Goal: Information Seeking & Learning: Learn about a topic

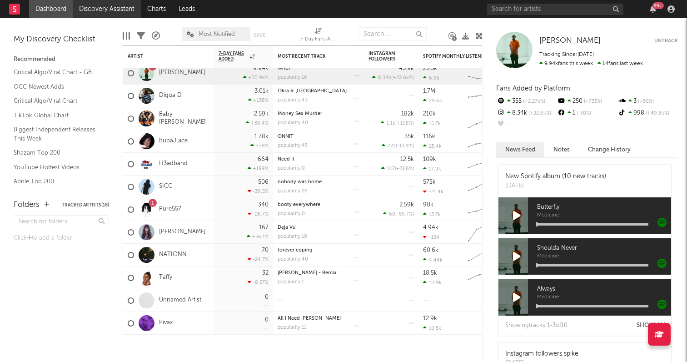
click at [98, 10] on link "Discovery Assistant" at bounding box center [107, 9] width 68 height 18
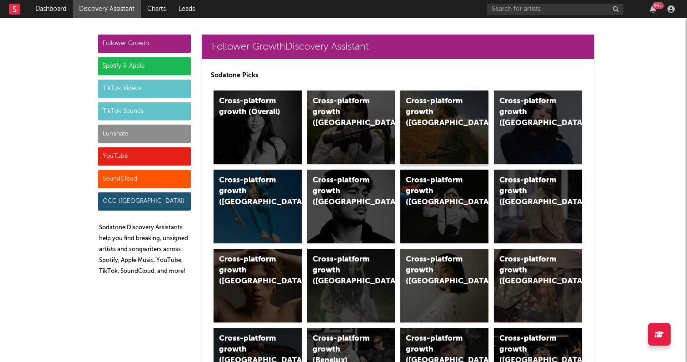
click at [459, 117] on div "Cross-platform growth ([GEOGRAPHIC_DATA])" at bounding box center [437, 112] width 62 height 33
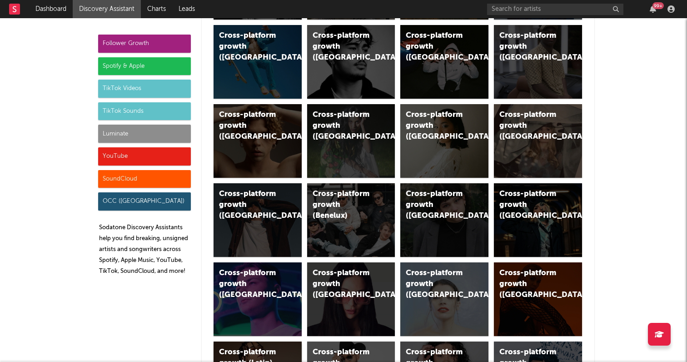
scroll to position [130, 0]
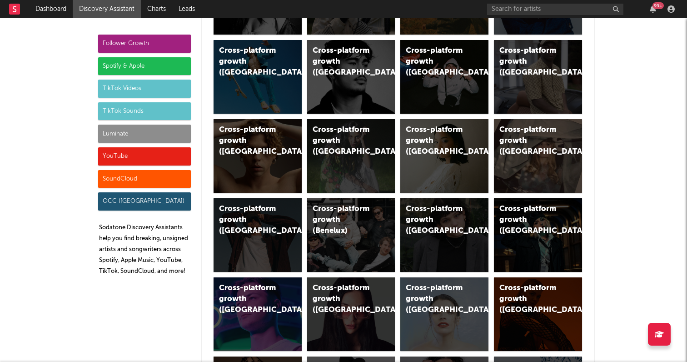
click at [155, 134] on div "Luminate" at bounding box center [144, 134] width 93 height 18
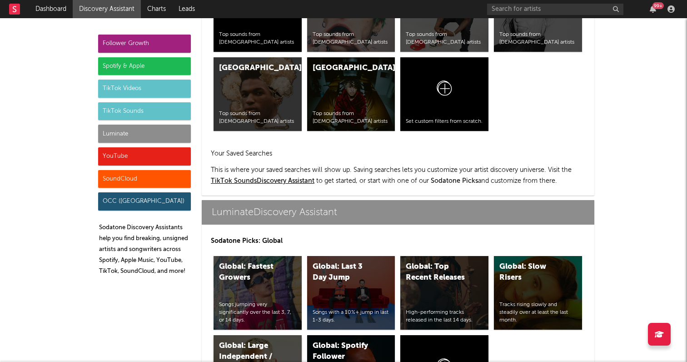
scroll to position [3894, 0]
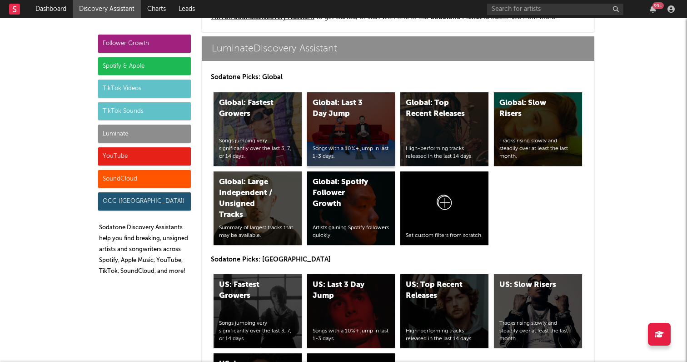
click at [345, 155] on div "Songs with a 10%+ jump in last 1-3 days." at bounding box center [351, 152] width 77 height 15
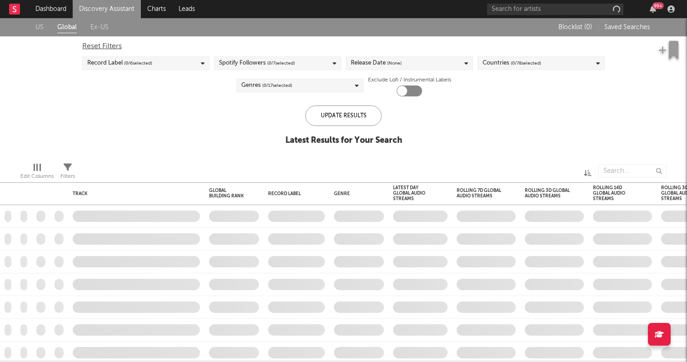
checkbox input "true"
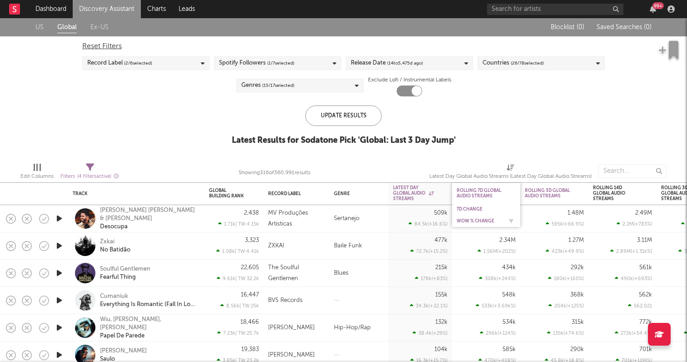
click at [471, 221] on div "WoW % Change" at bounding box center [479, 220] width 45 height 5
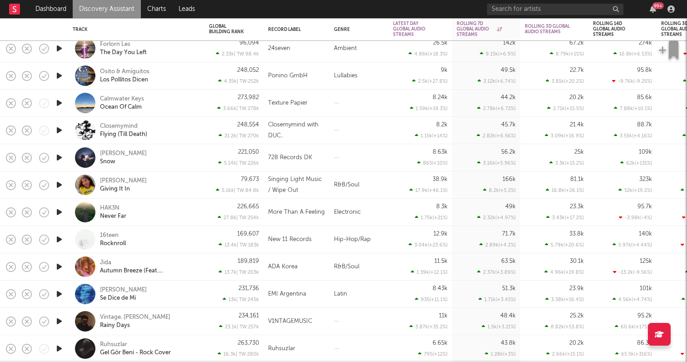
click at [260, 180] on div "79,673 5.16k | TW: 84.8k" at bounding box center [234, 184] width 59 height 27
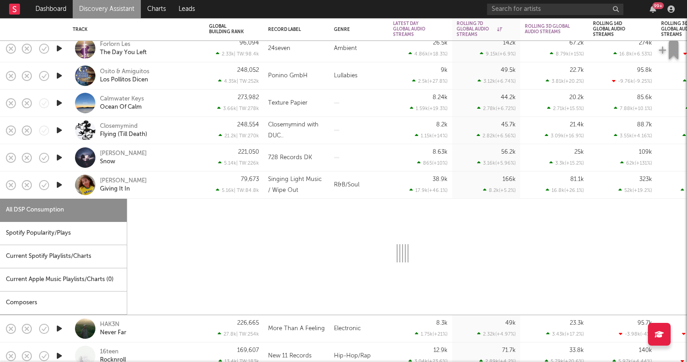
select select "6m"
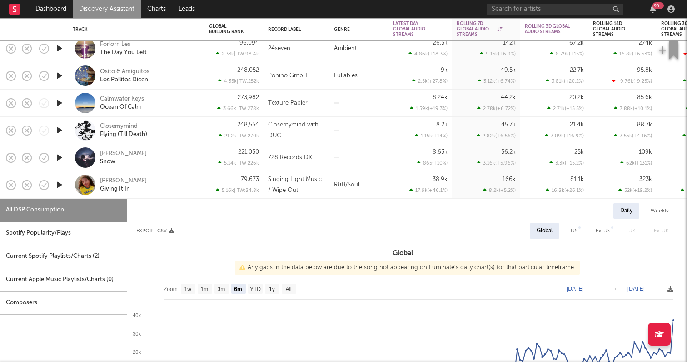
click at [368, 1] on nav "Dashboard Discovery Assistant Charts Leads 99 +" at bounding box center [343, 9] width 687 height 18
click at [170, 217] on div "Daily Weekly" at bounding box center [402, 210] width 551 height 15
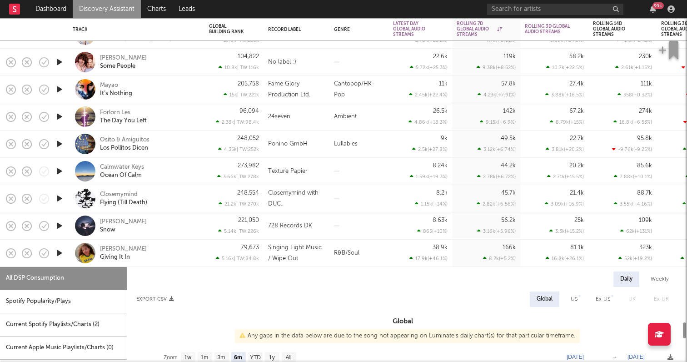
click at [83, 188] on div "Closemymind Flying (Till Death)" at bounding box center [136, 198] width 127 height 27
select select "6m"
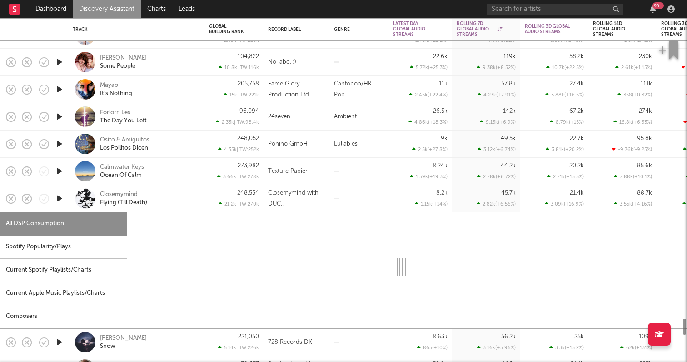
select select "6m"
select select "1w"
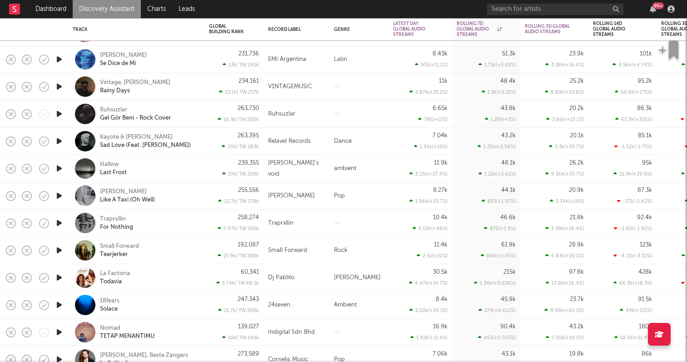
click at [127, 8] on link "Discovery Assistant" at bounding box center [107, 9] width 68 height 18
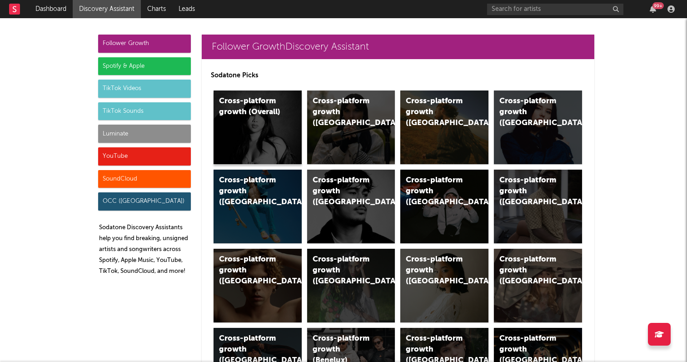
click at [259, 106] on div "Cross-platform growth (Overall)" at bounding box center [250, 107] width 62 height 22
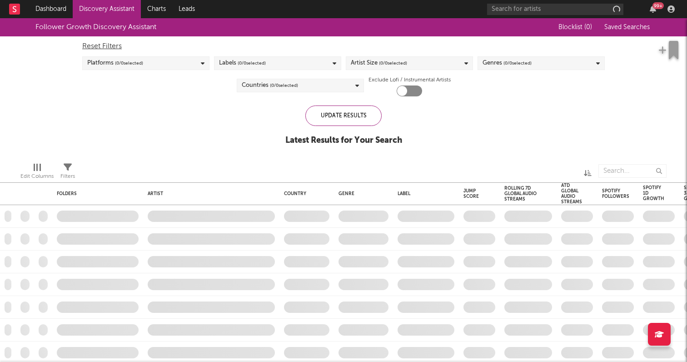
checkbox input "true"
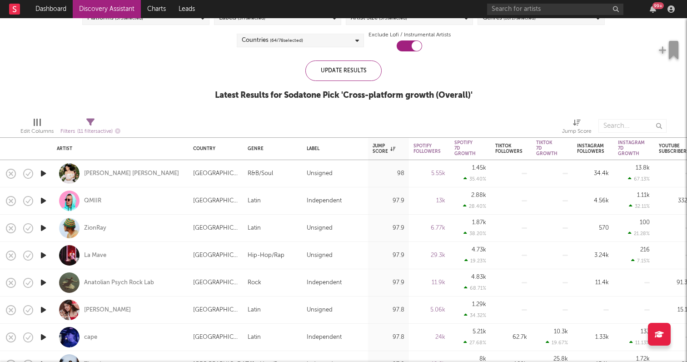
click at [41, 254] on icon "button" at bounding box center [44, 255] width 10 height 11
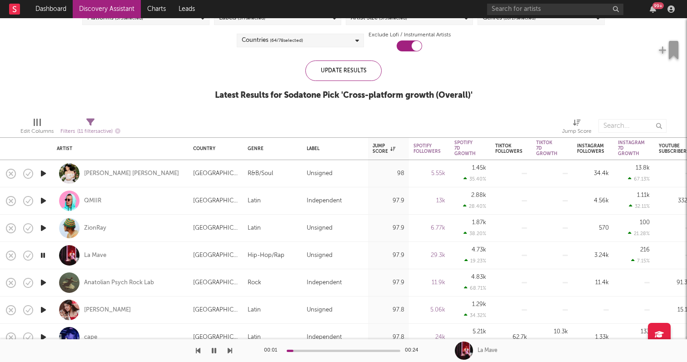
click at [42, 253] on icon "button" at bounding box center [43, 255] width 9 height 11
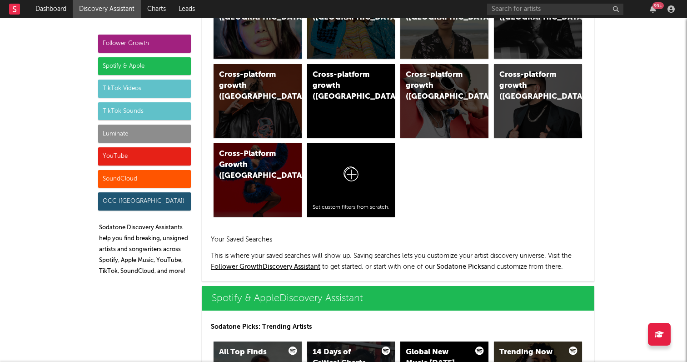
scroll to position [672, 0]
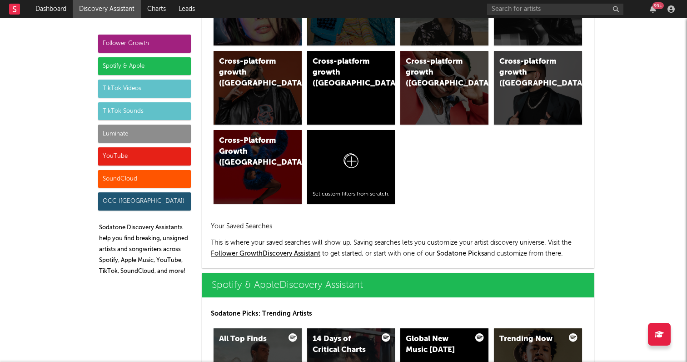
click at [145, 134] on div "Luminate" at bounding box center [144, 134] width 93 height 18
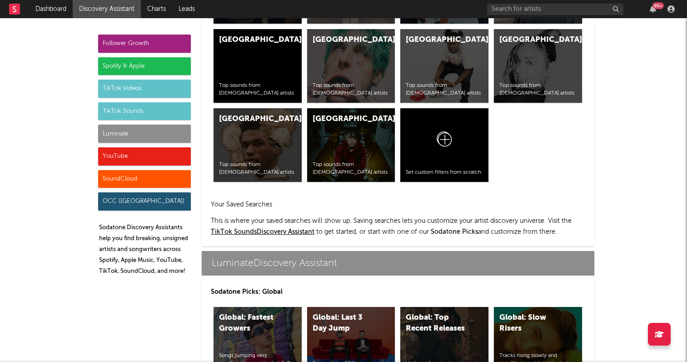
scroll to position [3894, 0]
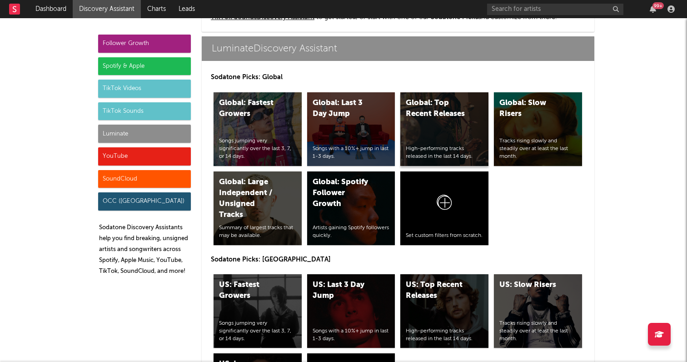
click at [463, 145] on div "Global: Top Recent Releases High-performing tracks released in the last 14 days." at bounding box center [445, 129] width 88 height 74
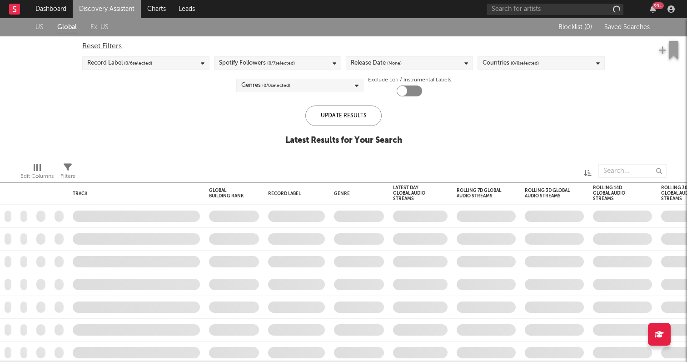
checkbox input "true"
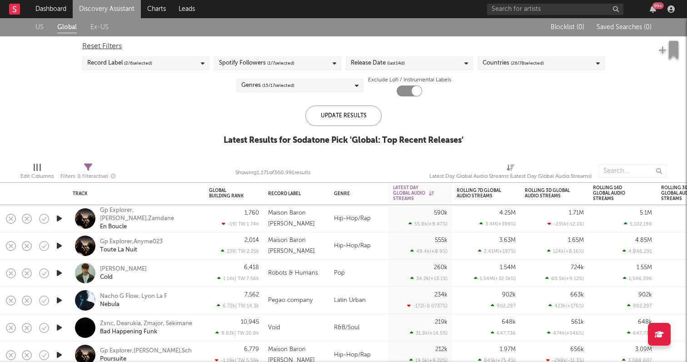
click at [322, 80] on div "Genres ( 15 / 17 selected)" at bounding box center [299, 86] width 127 height 14
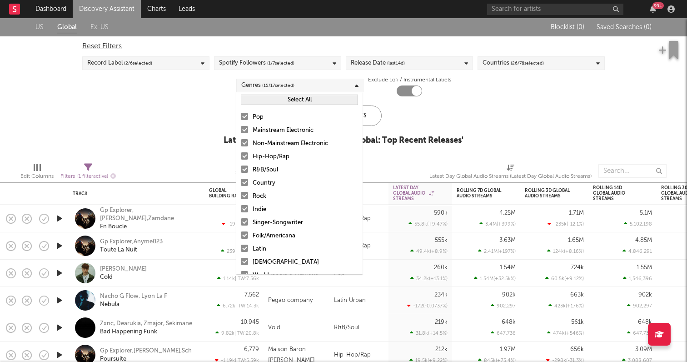
click at [301, 101] on button "Select All" at bounding box center [299, 100] width 117 height 10
click at [301, 101] on button "Deselect All" at bounding box center [299, 100] width 117 height 10
click at [271, 162] on div "Hip-Hop/Rap" at bounding box center [305, 156] width 105 height 11
click at [241, 162] on input "Hip-Hop/Rap" at bounding box center [241, 156] width 0 height 11
click at [355, 84] on icon at bounding box center [357, 86] width 4 height 6
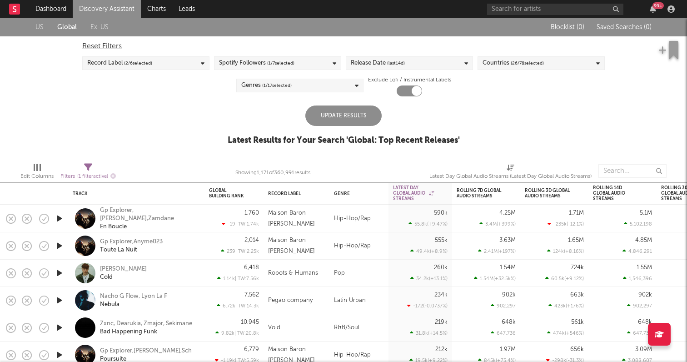
click at [354, 114] on div "Update Results" at bounding box center [344, 115] width 76 height 20
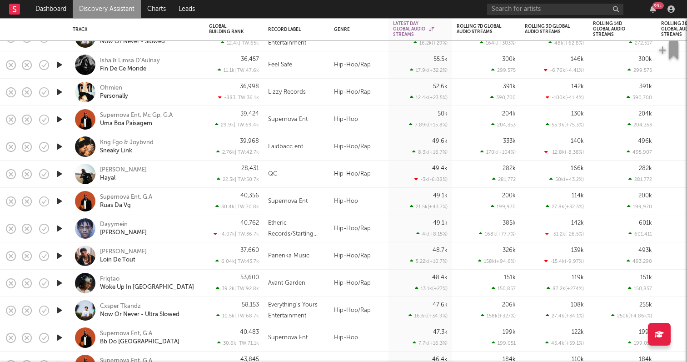
click at [60, 229] on icon "button" at bounding box center [60, 228] width 10 height 11
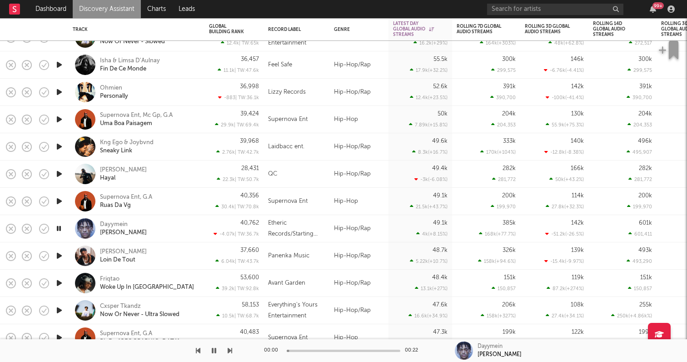
click at [60, 229] on icon "button" at bounding box center [59, 228] width 9 height 11
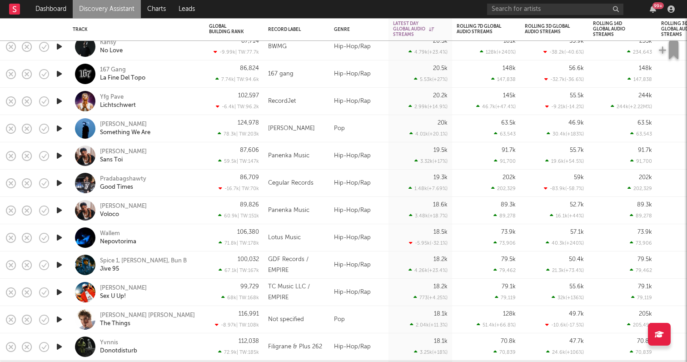
click at [202, 260] on div "Spice 1, [PERSON_NAME], Bun B Jive 95" at bounding box center [136, 264] width 136 height 27
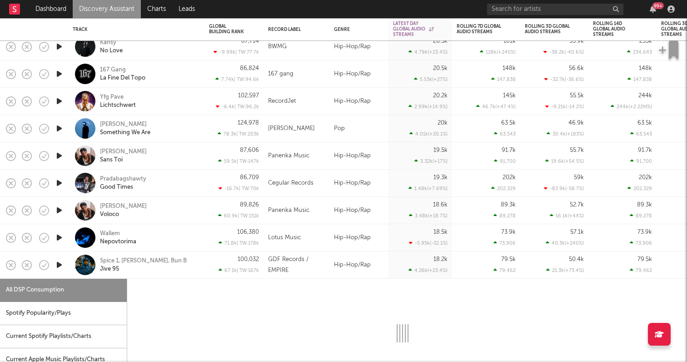
select select "1w"
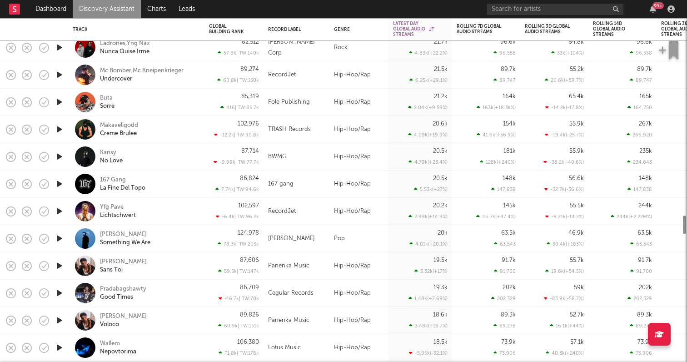
select select "1w"
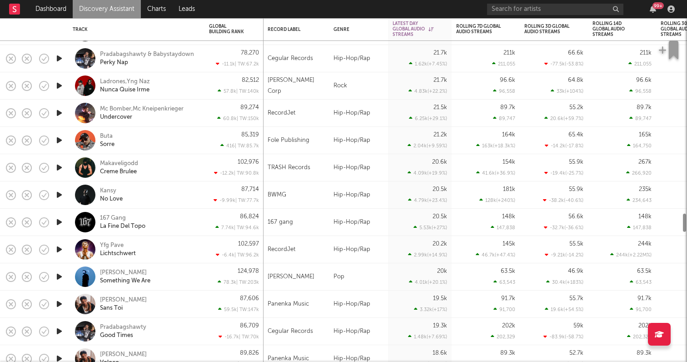
select select "1w"
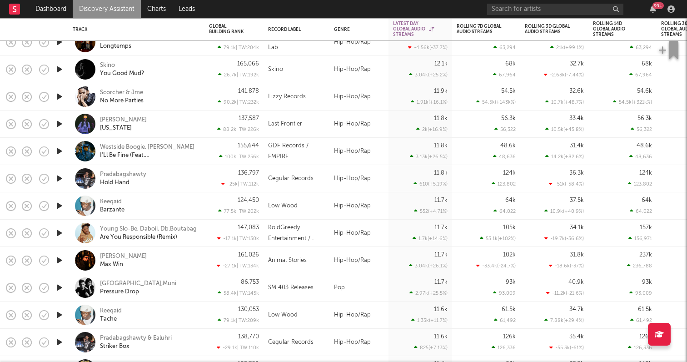
click at [151, 318] on div "Keeqaid Tache" at bounding box center [149, 315] width 98 height 16
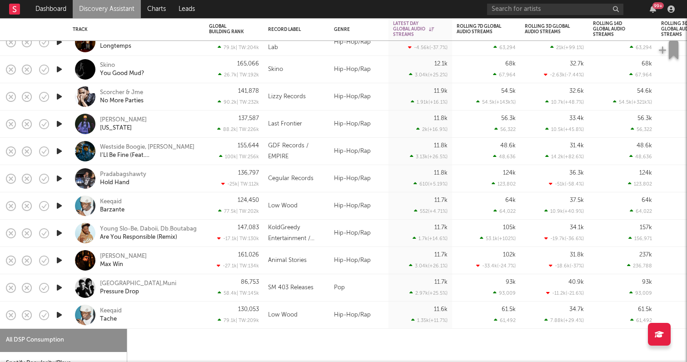
select select "1w"
click at [58, 313] on icon "button" at bounding box center [60, 314] width 10 height 11
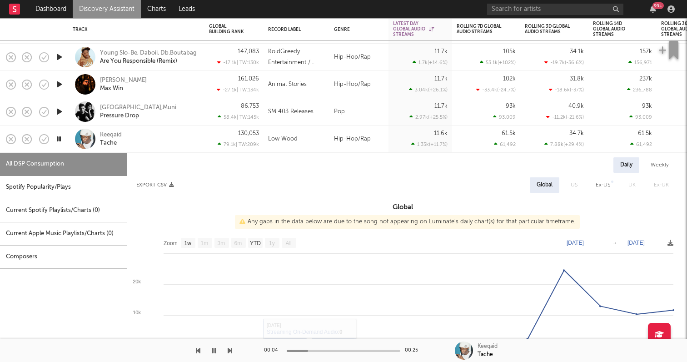
click at [61, 139] on icon "button" at bounding box center [59, 138] width 9 height 11
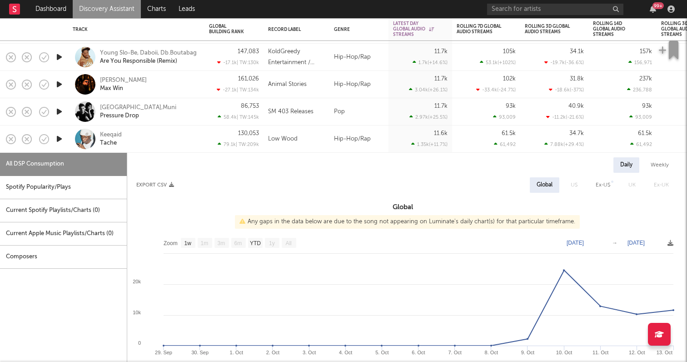
click at [157, 147] on div "Keeqaid Tache" at bounding box center [136, 138] width 127 height 27
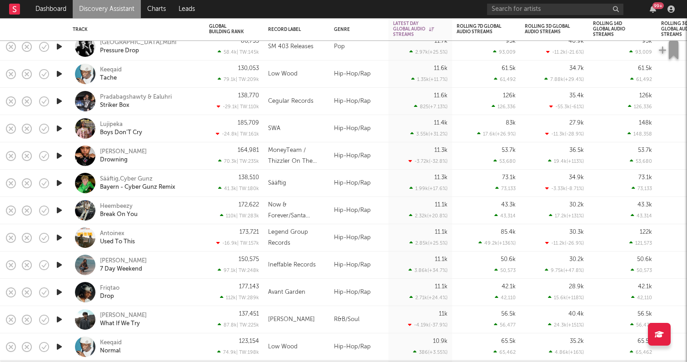
click at [59, 210] on icon "button" at bounding box center [60, 210] width 10 height 11
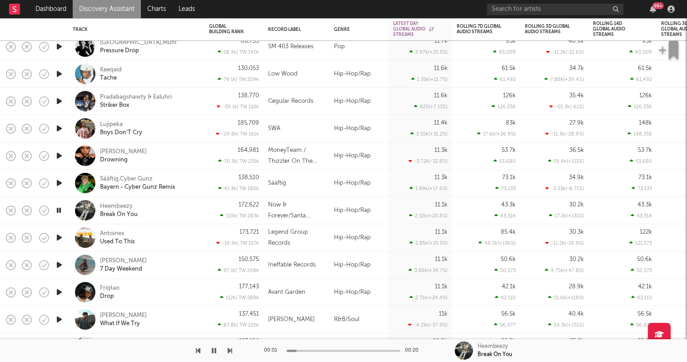
click at [61, 210] on icon "button" at bounding box center [59, 210] width 9 height 11
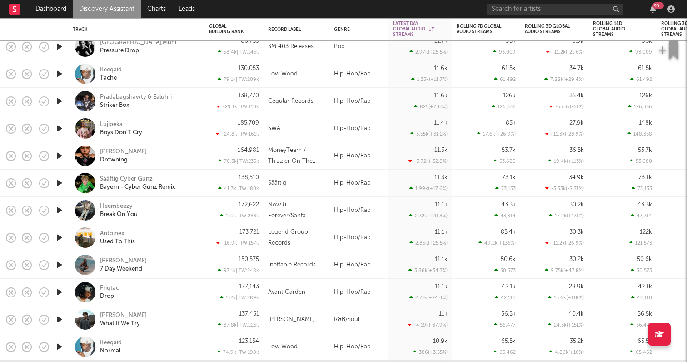
click at [57, 177] on icon "button" at bounding box center [60, 182] width 10 height 11
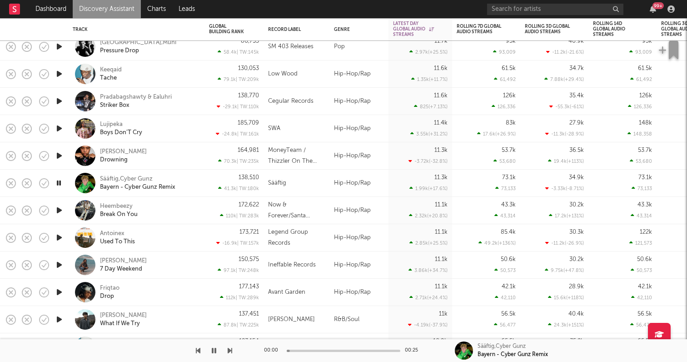
click at [57, 177] on icon "button" at bounding box center [59, 182] width 9 height 11
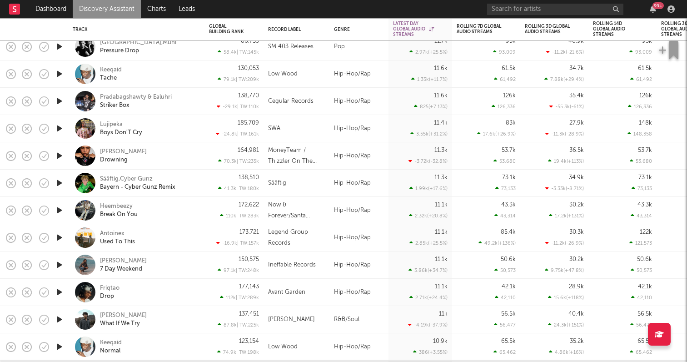
click at [60, 286] on div at bounding box center [59, 292] width 18 height 27
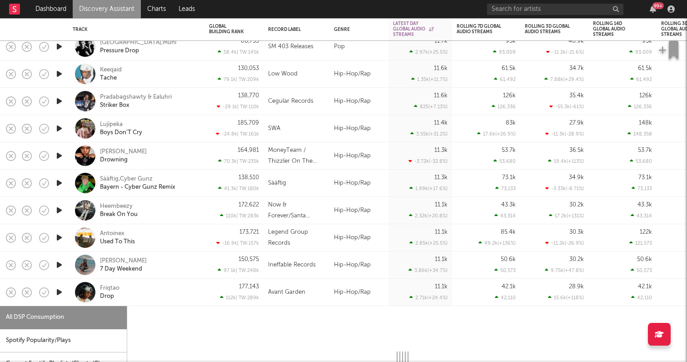
select select "1w"
click at [62, 294] on icon "button" at bounding box center [60, 291] width 10 height 11
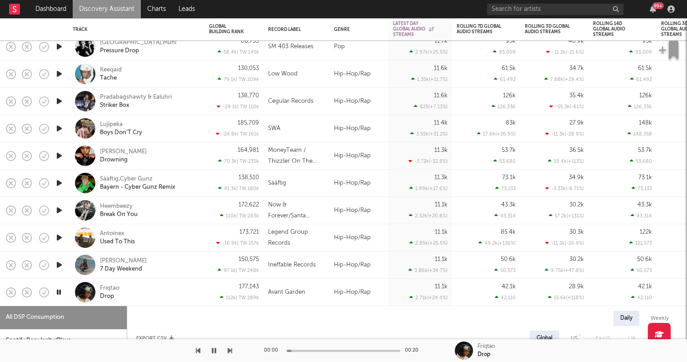
click at [130, 288] on div "Friqtao Drop" at bounding box center [149, 292] width 98 height 16
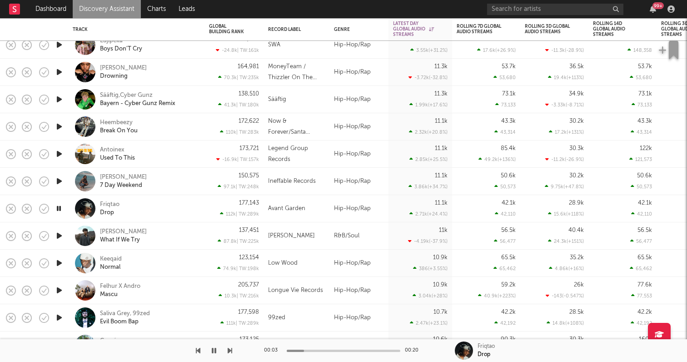
click at [57, 266] on icon "button" at bounding box center [60, 262] width 10 height 11
click at [57, 289] on icon "button" at bounding box center [60, 290] width 10 height 11
click at [60, 315] on icon "button" at bounding box center [60, 317] width 10 height 11
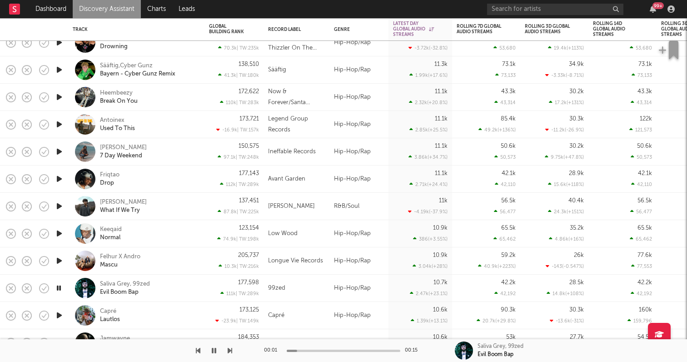
click at [59, 316] on icon "button" at bounding box center [60, 315] width 10 height 11
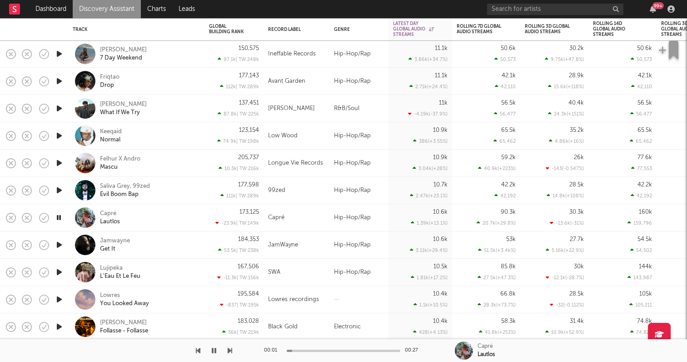
click at [58, 270] on icon "button" at bounding box center [60, 271] width 10 height 11
click at [59, 245] on icon "button" at bounding box center [60, 244] width 10 height 11
click at [55, 268] on icon "button" at bounding box center [60, 271] width 10 height 11
click at [57, 272] on icon "button" at bounding box center [59, 271] width 9 height 11
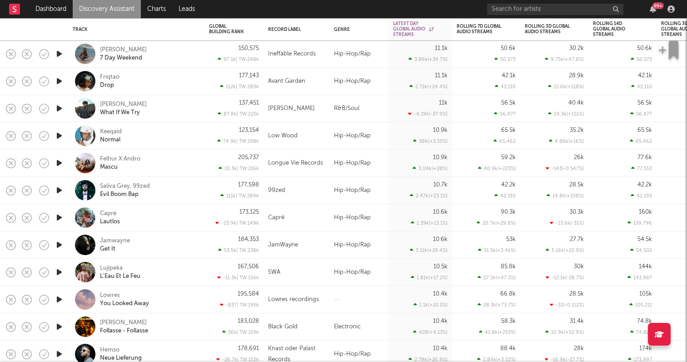
click at [57, 272] on icon "button" at bounding box center [60, 271] width 10 height 11
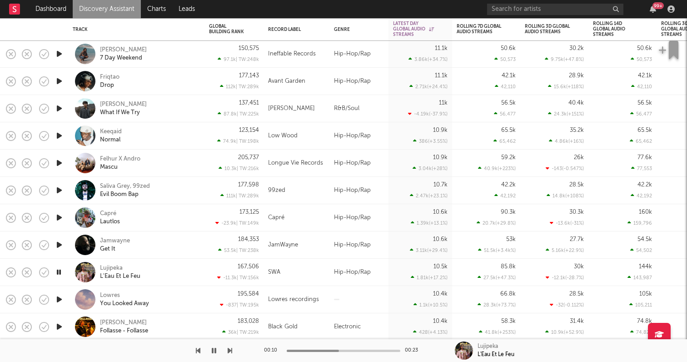
click at [56, 265] on div at bounding box center [59, 272] width 18 height 27
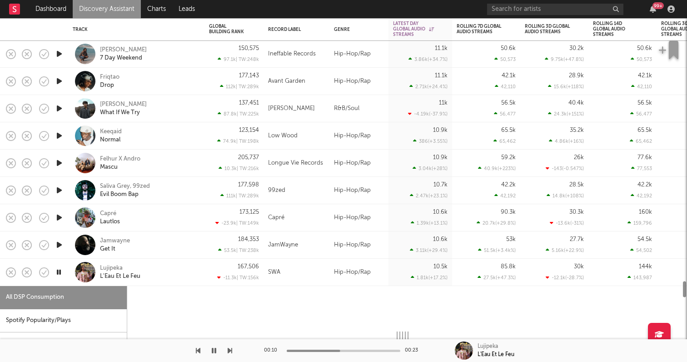
select select "1w"
click at [62, 271] on icon "button" at bounding box center [59, 271] width 9 height 11
